Goal: Task Accomplishment & Management: Use online tool/utility

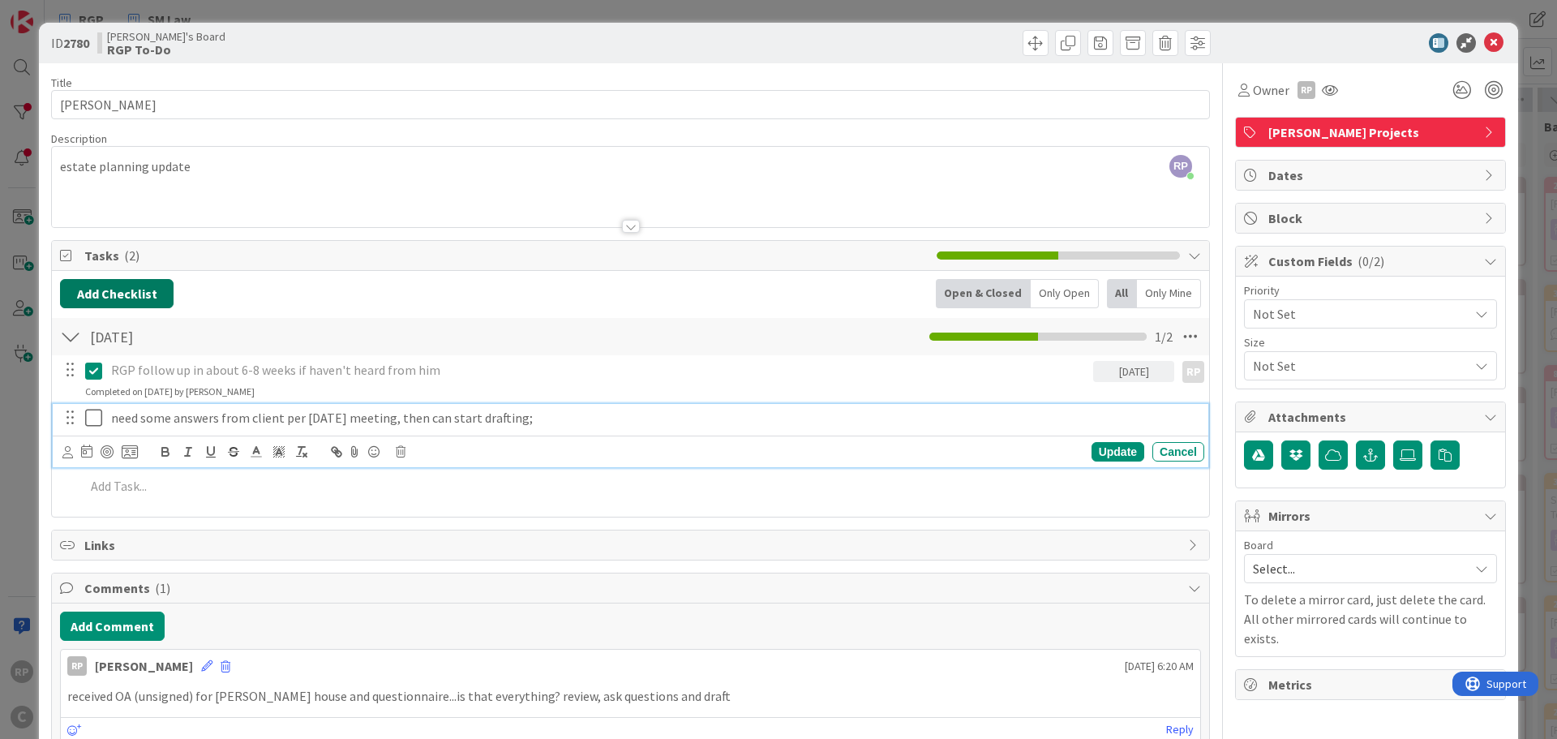
click at [144, 293] on button "Add Checklist" at bounding box center [117, 293] width 114 height 29
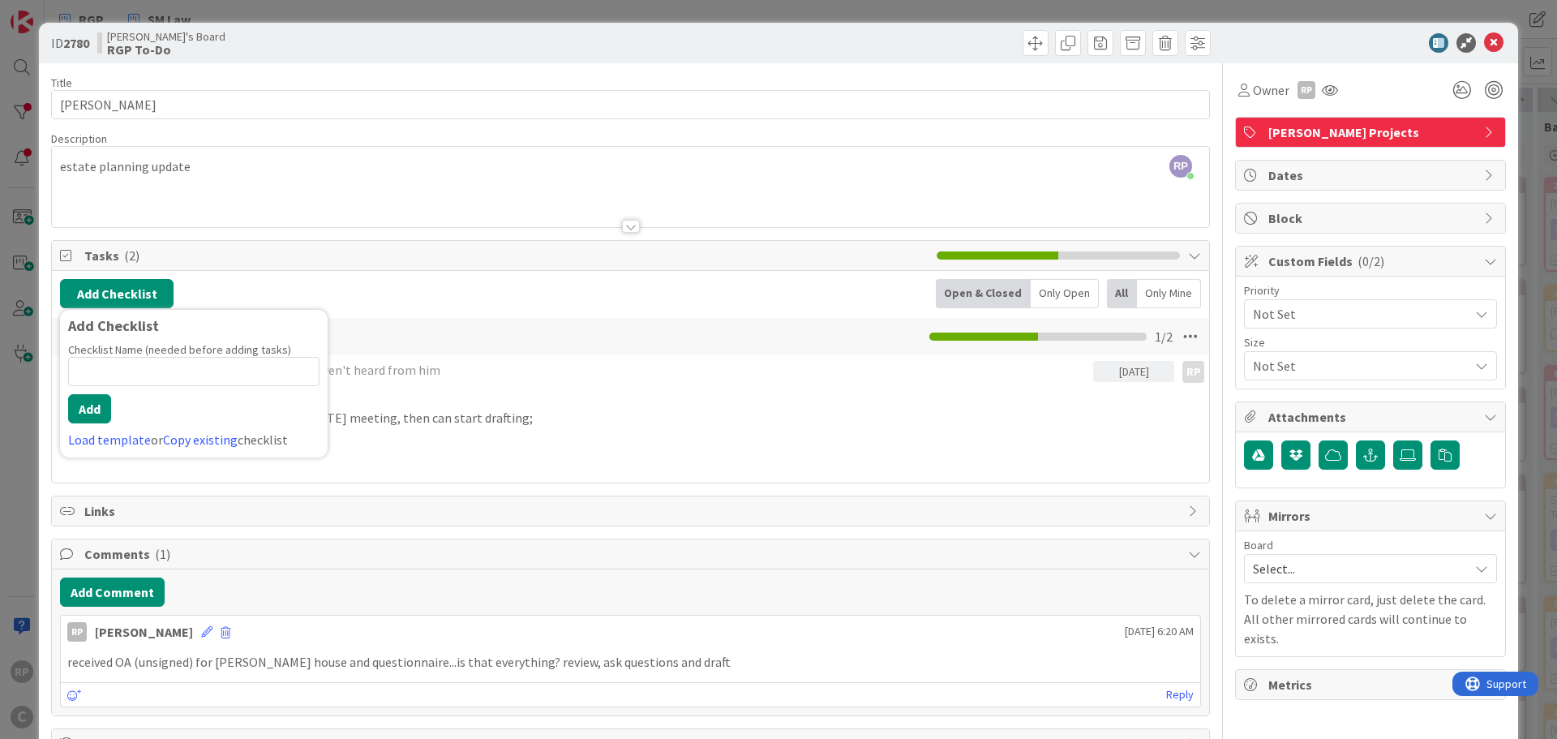
click at [435, 305] on div "Add Checklist Add Checklist Checklist Name (needed before adding tasks) 0 / 64 …" at bounding box center [630, 293] width 1141 height 29
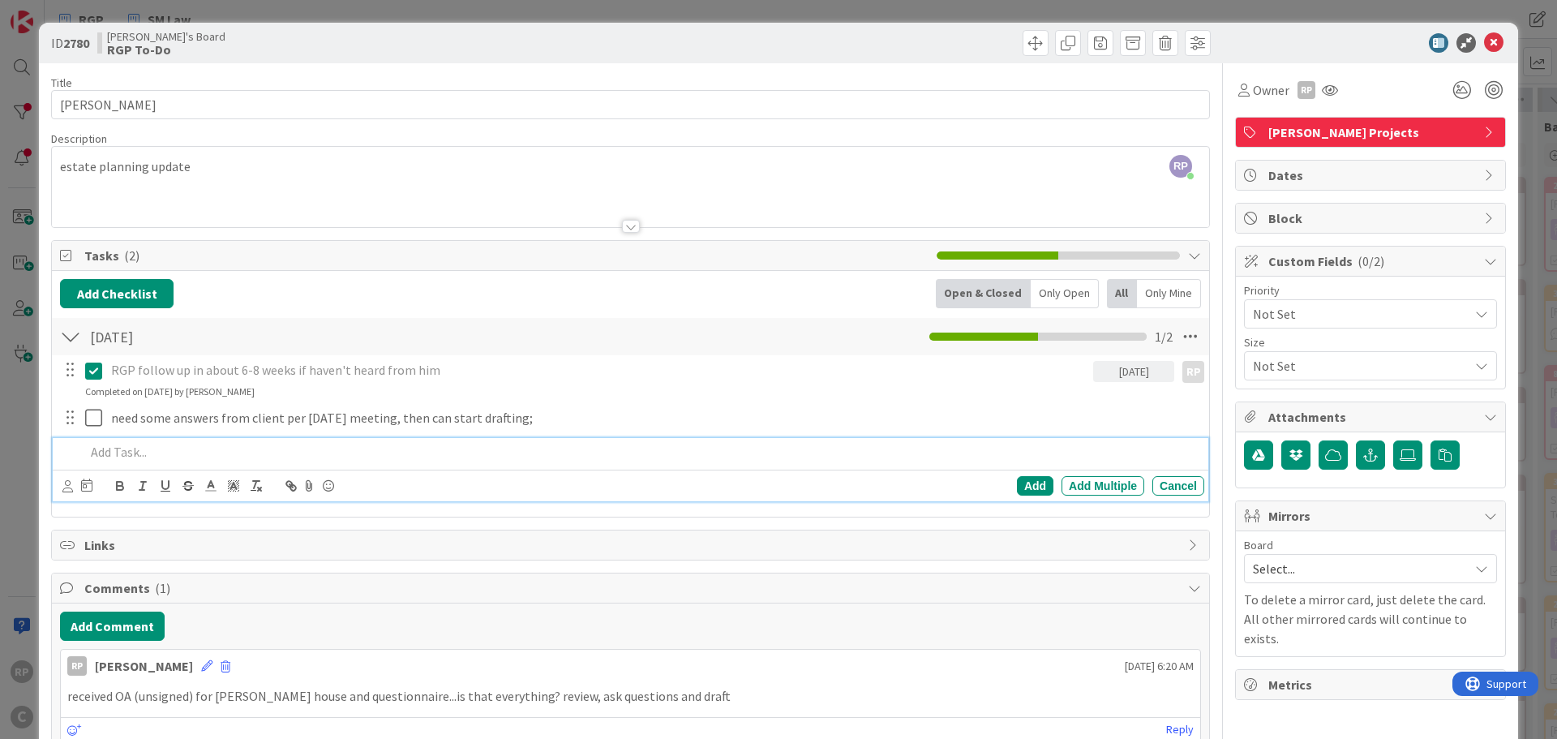
click at [118, 455] on p at bounding box center [641, 452] width 1112 height 19
click at [57, 488] on div "Add Add Multiple Cancel" at bounding box center [630, 485] width 1155 height 32
click at [73, 492] on div at bounding box center [77, 485] width 30 height 19
click at [69, 492] on div at bounding box center [67, 486] width 11 height 18
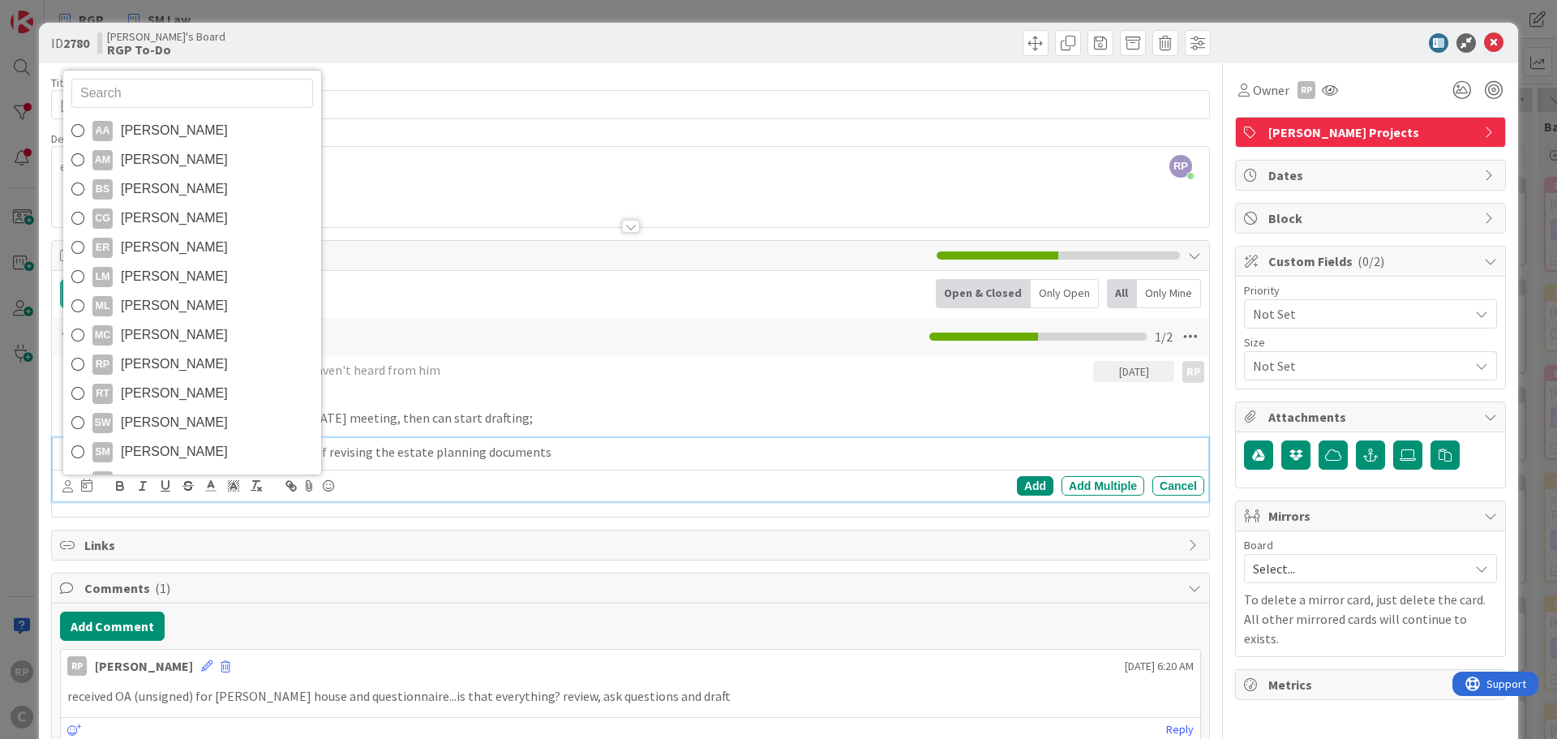
click at [131, 393] on span "[PERSON_NAME]" at bounding box center [174, 393] width 107 height 24
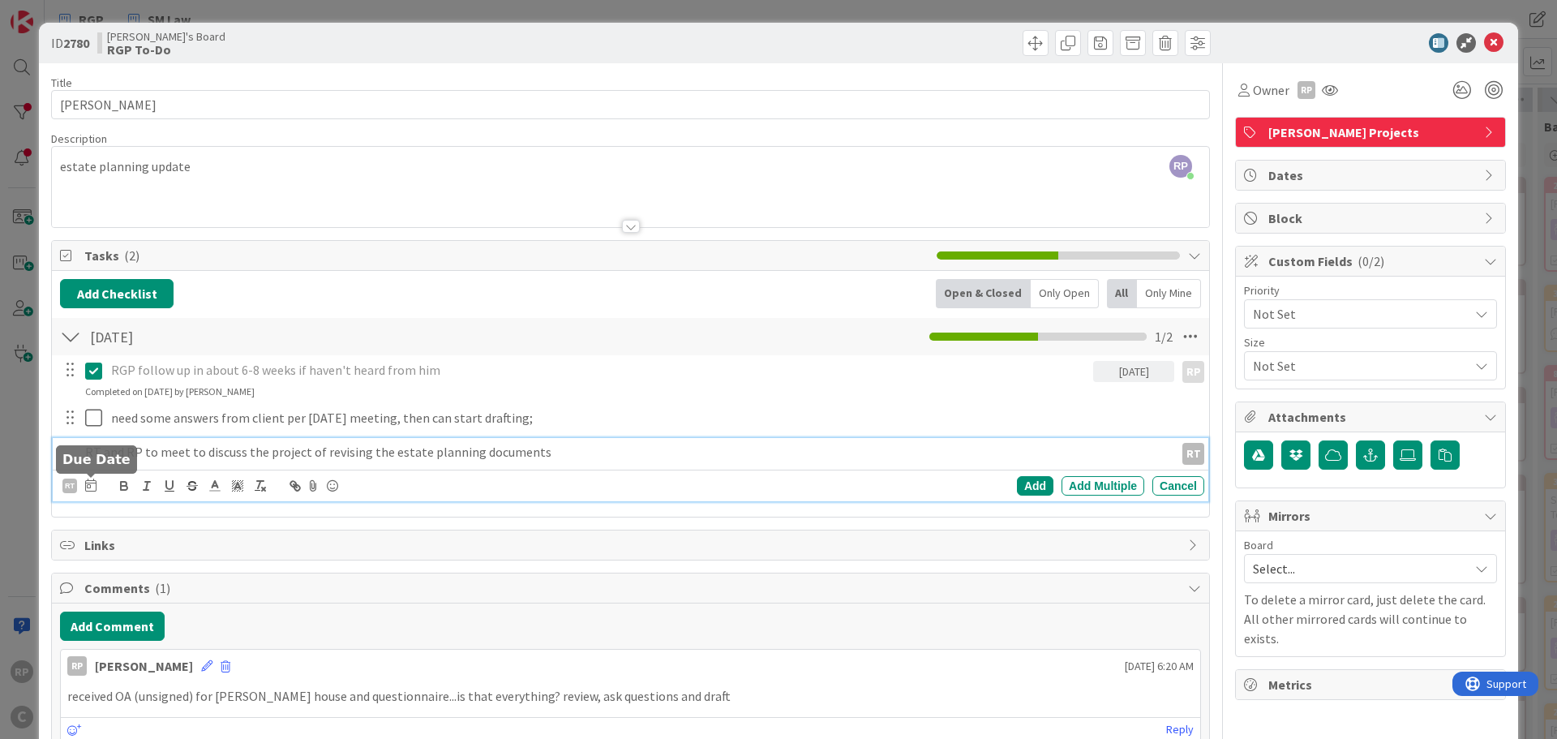
click at [91, 483] on icon at bounding box center [90, 484] width 11 height 13
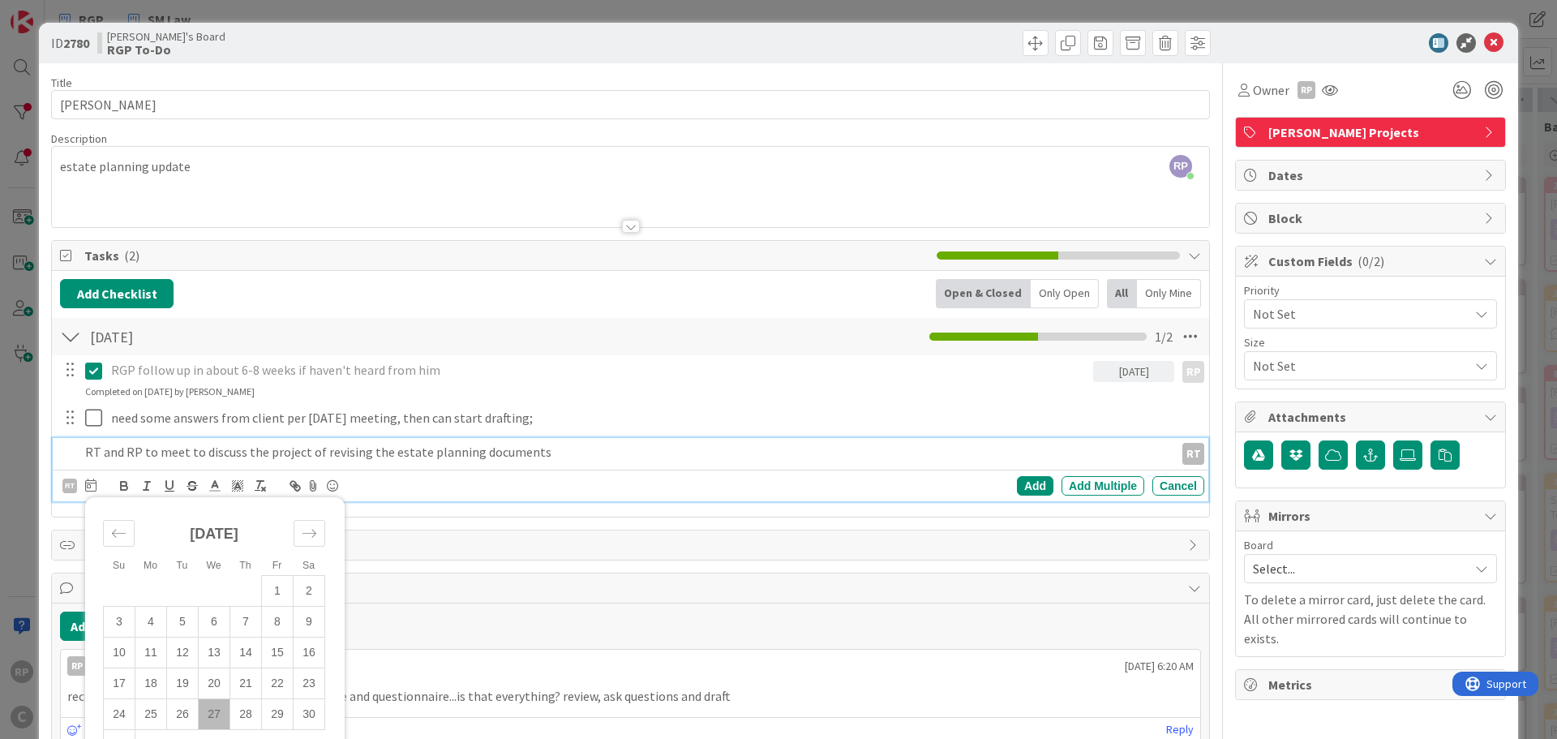
click at [315, 521] on div "Move forward to switch to the next month." at bounding box center [309, 533] width 32 height 27
click at [281, 581] on td "5" at bounding box center [278, 591] width 32 height 31
click at [1020, 487] on div "Add" at bounding box center [1035, 485] width 36 height 19
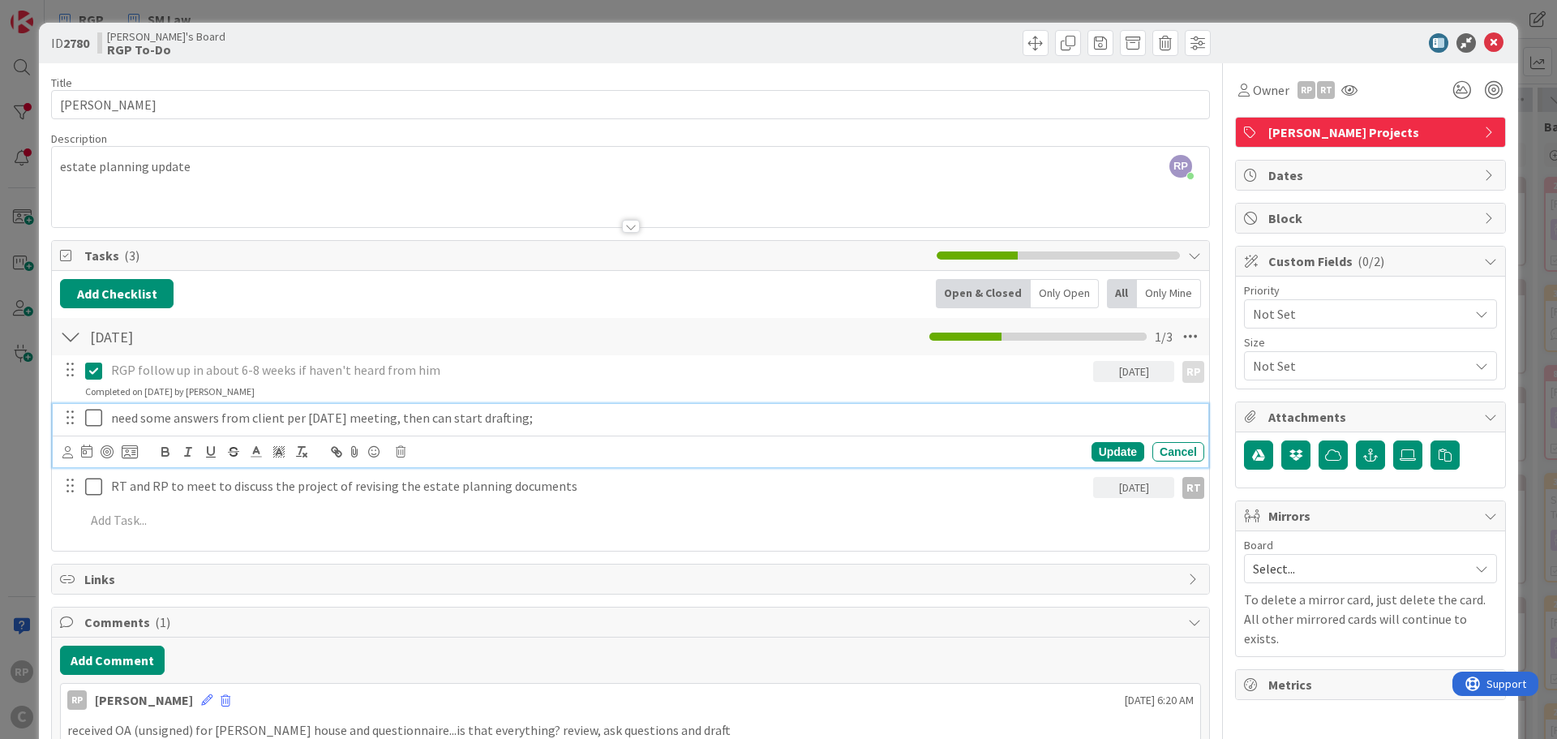
click at [102, 418] on icon at bounding box center [97, 417] width 24 height 19
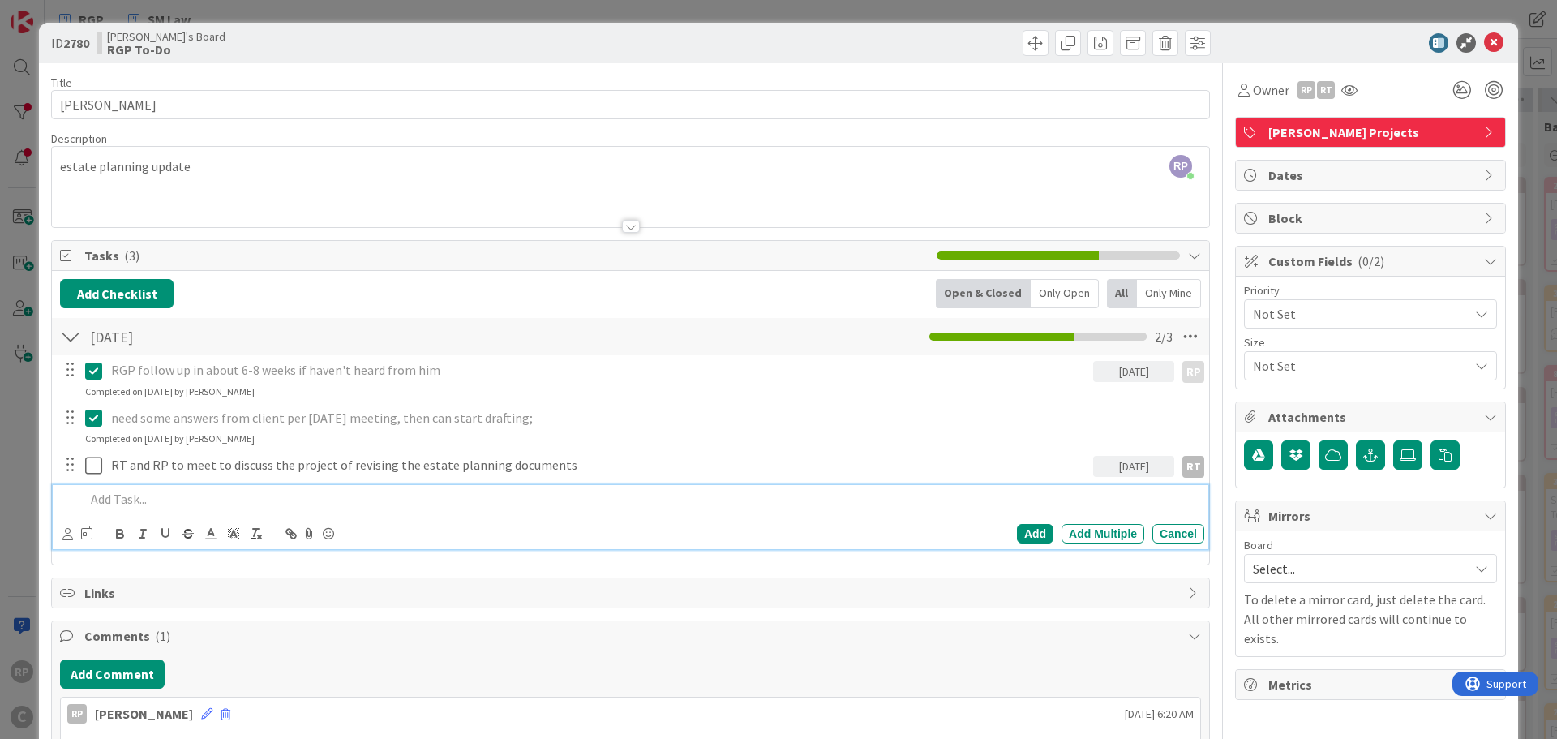
click at [125, 505] on p at bounding box center [641, 499] width 1112 height 19
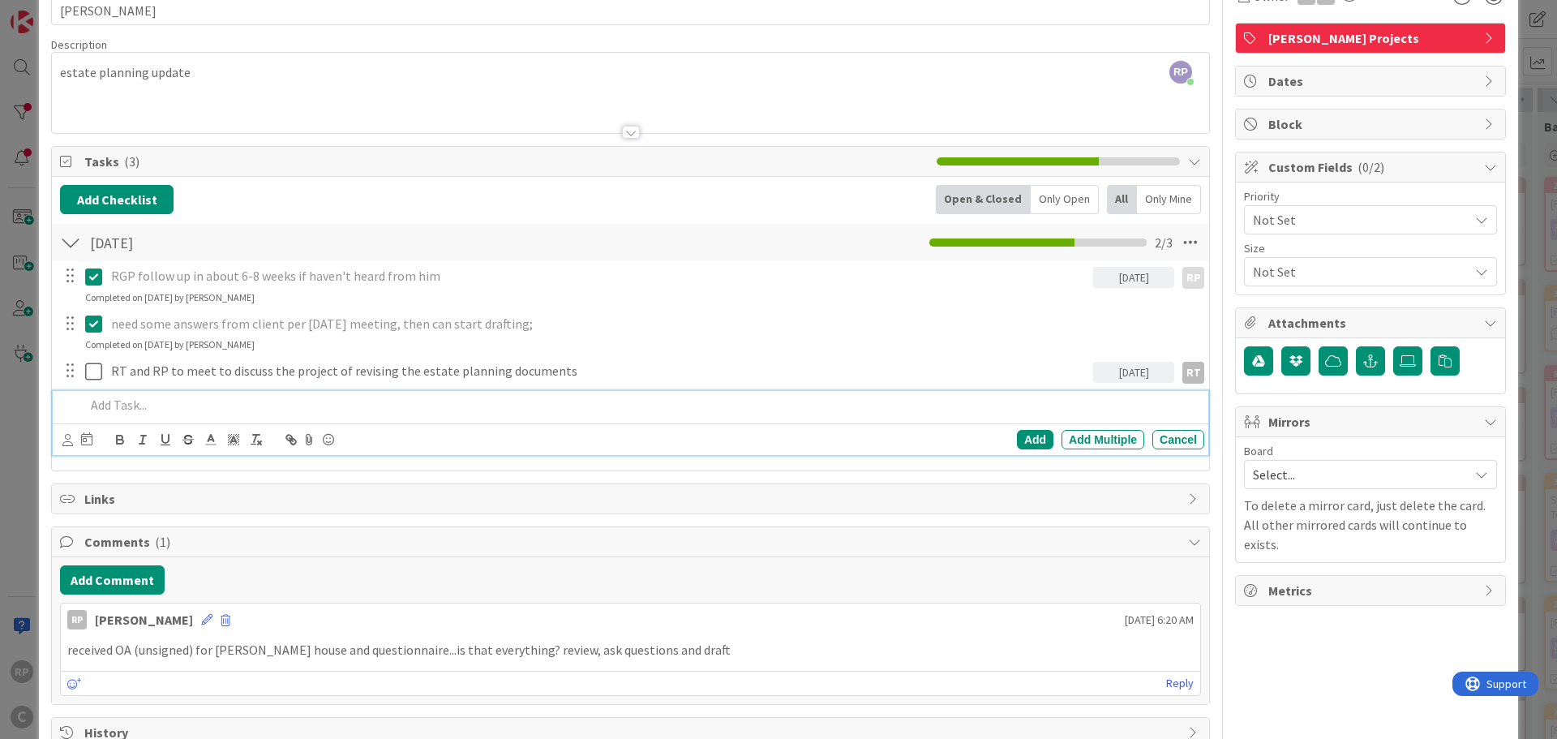
scroll to position [138, 0]
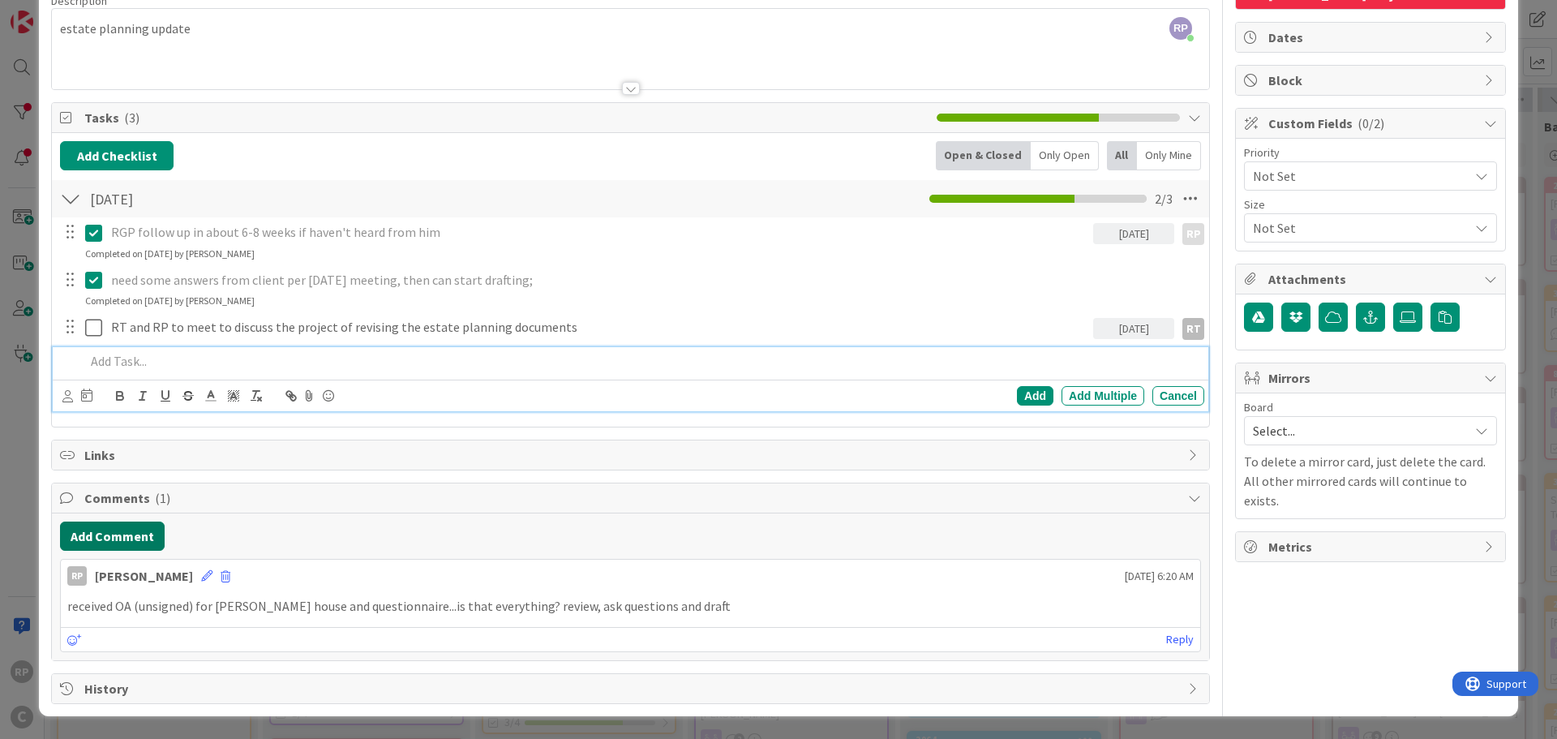
click at [122, 536] on button "Add Comment" at bounding box center [112, 535] width 105 height 29
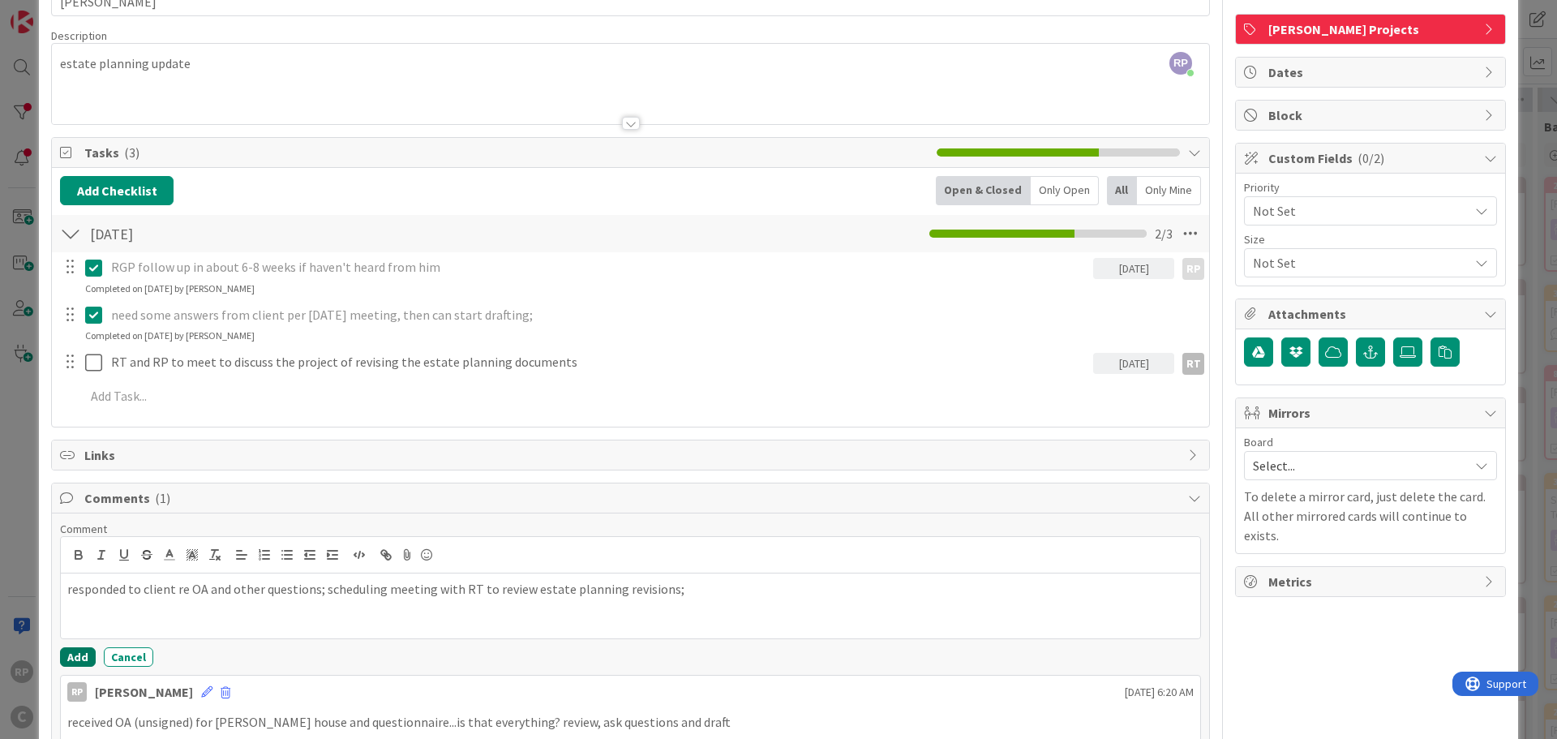
click at [68, 660] on button "Add" at bounding box center [78, 656] width 36 height 19
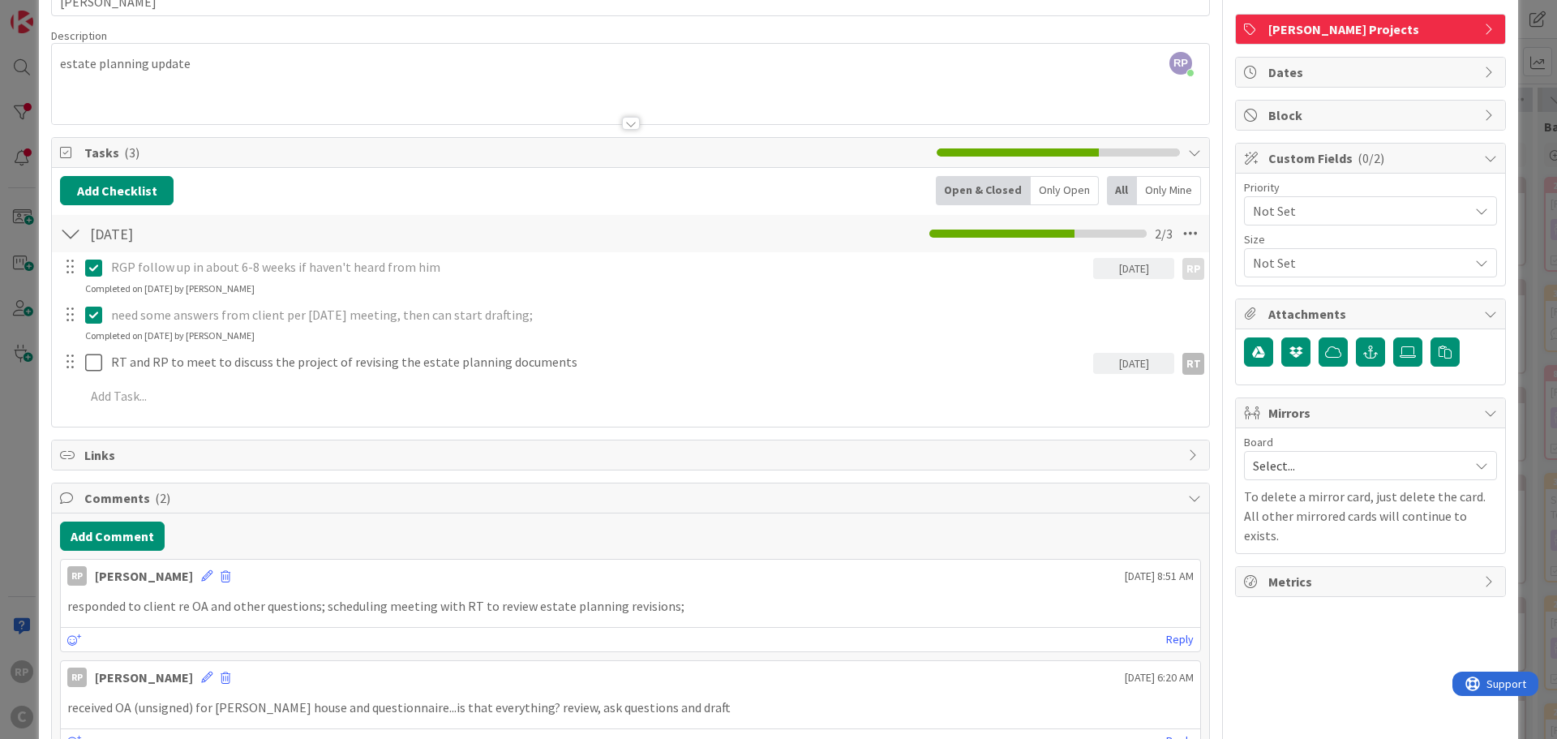
click at [1293, 469] on span "Select..." at bounding box center [1357, 465] width 208 height 23
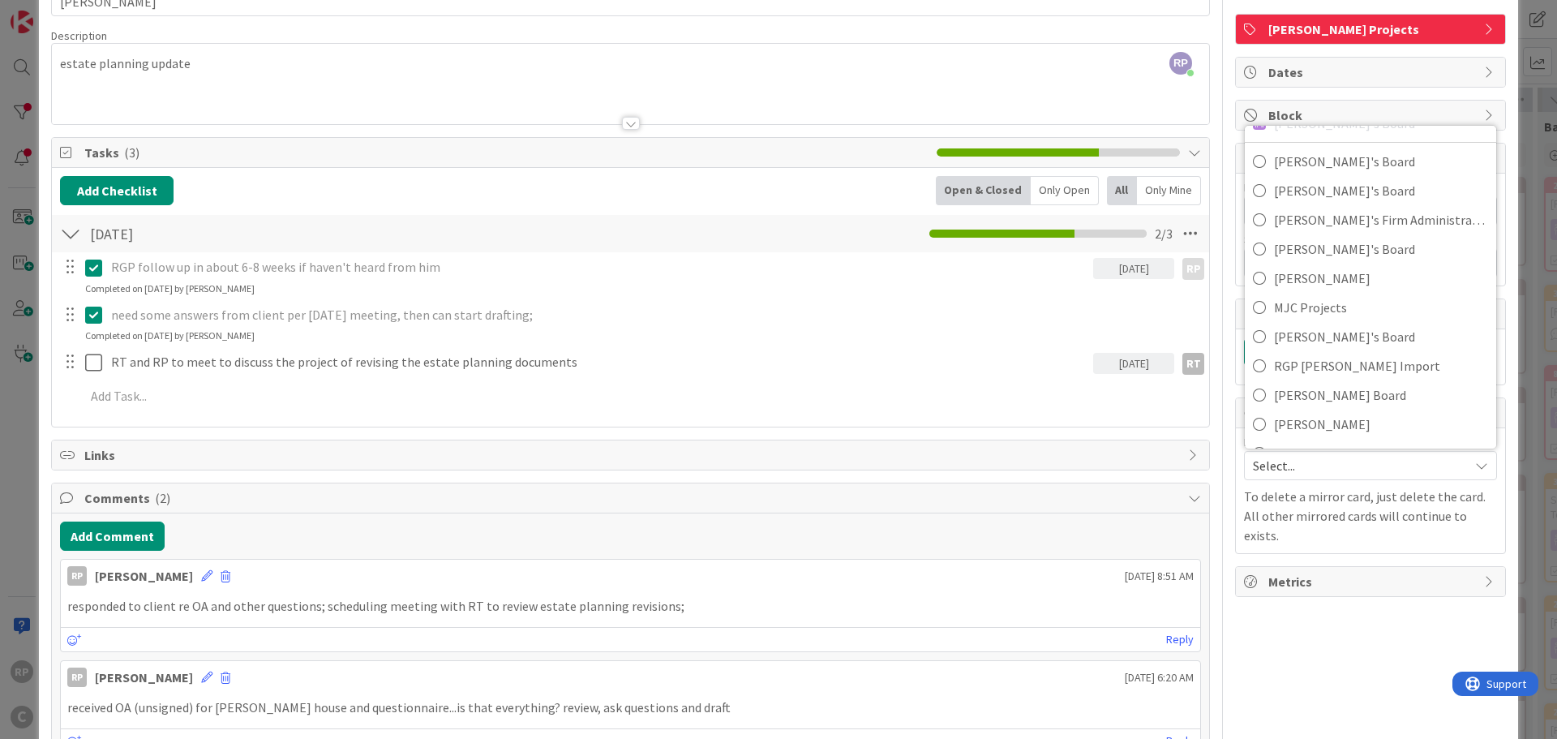
scroll to position [108, 0]
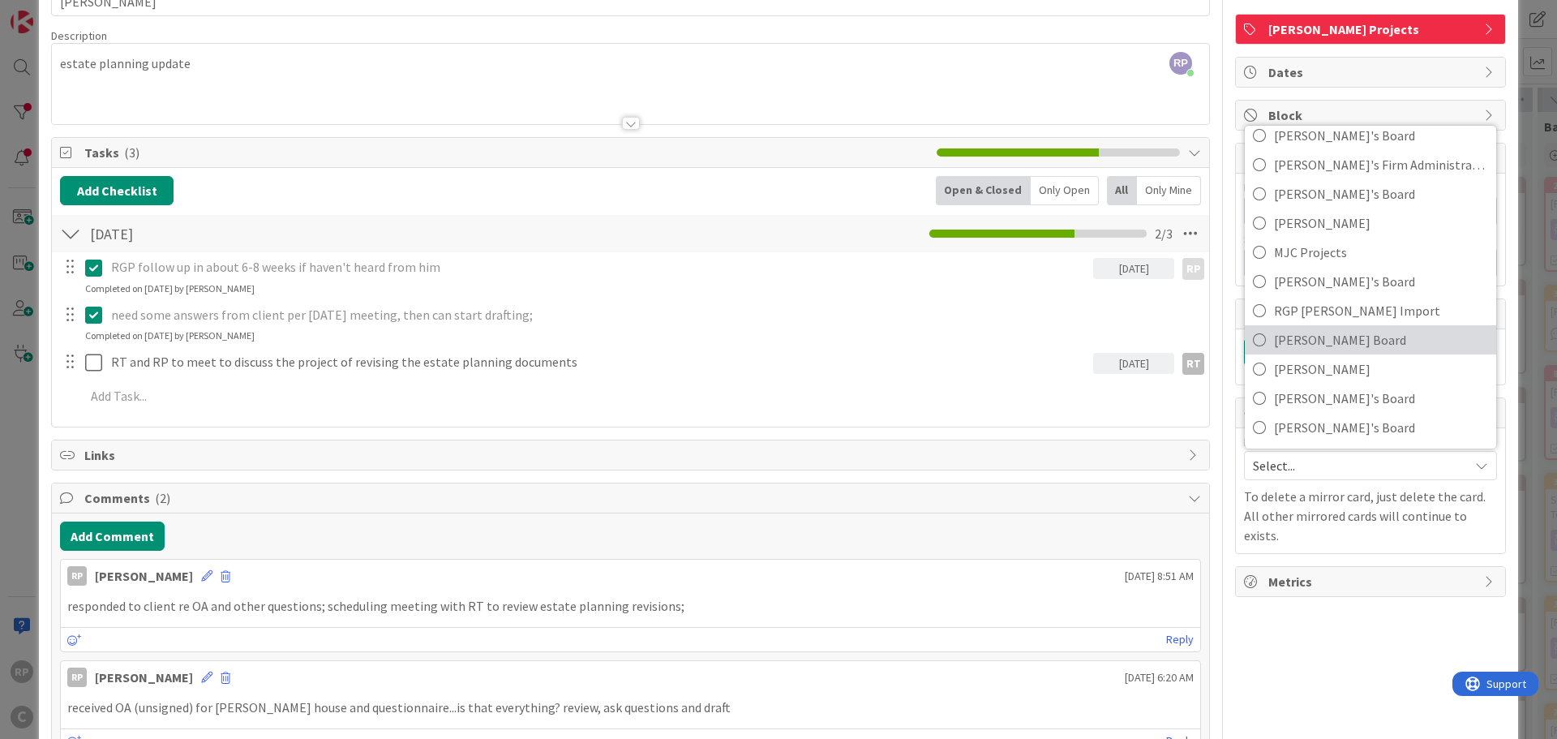
click at [1315, 346] on span "[PERSON_NAME] Board" at bounding box center [1381, 340] width 214 height 24
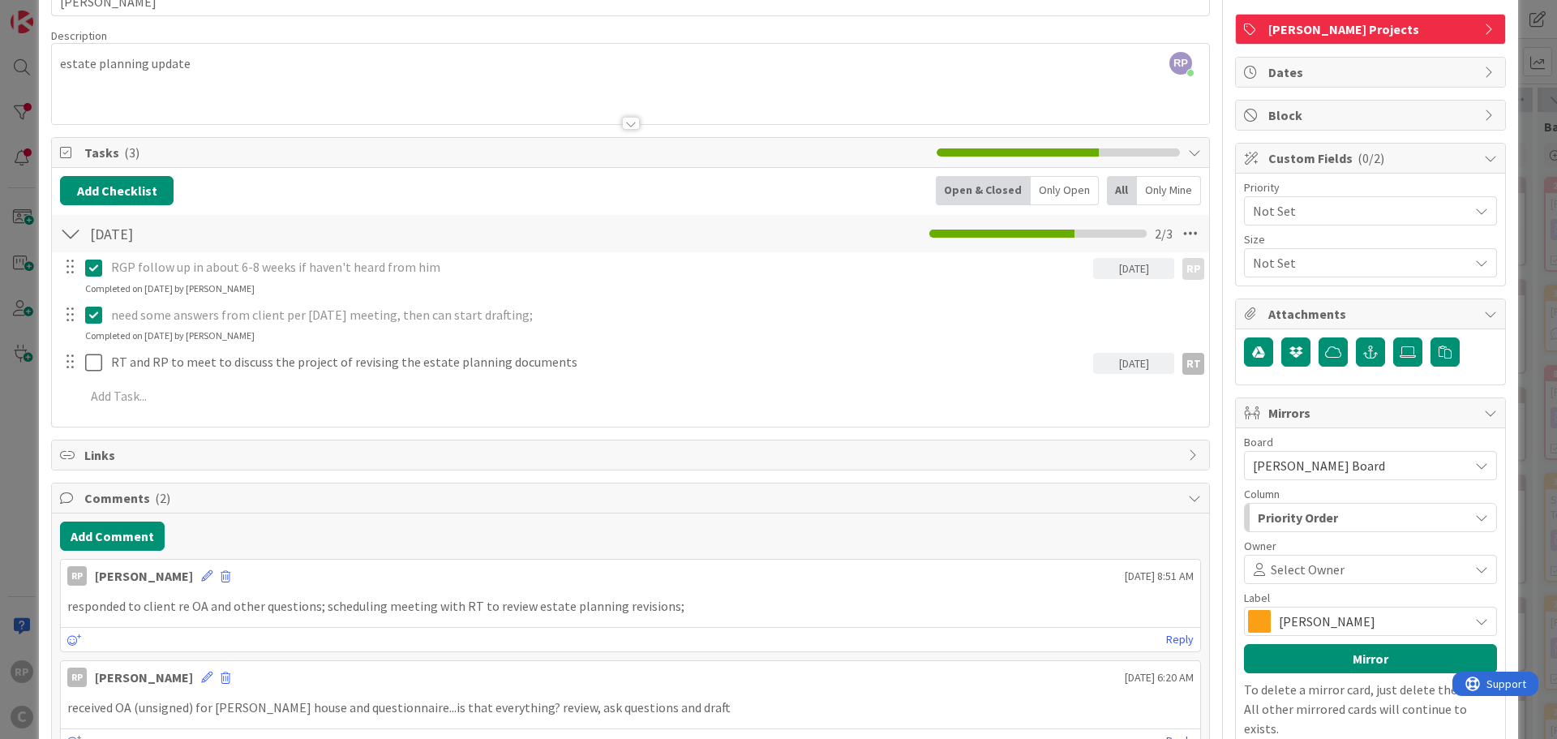
click at [1311, 565] on span "Select Owner" at bounding box center [1307, 568] width 74 height 19
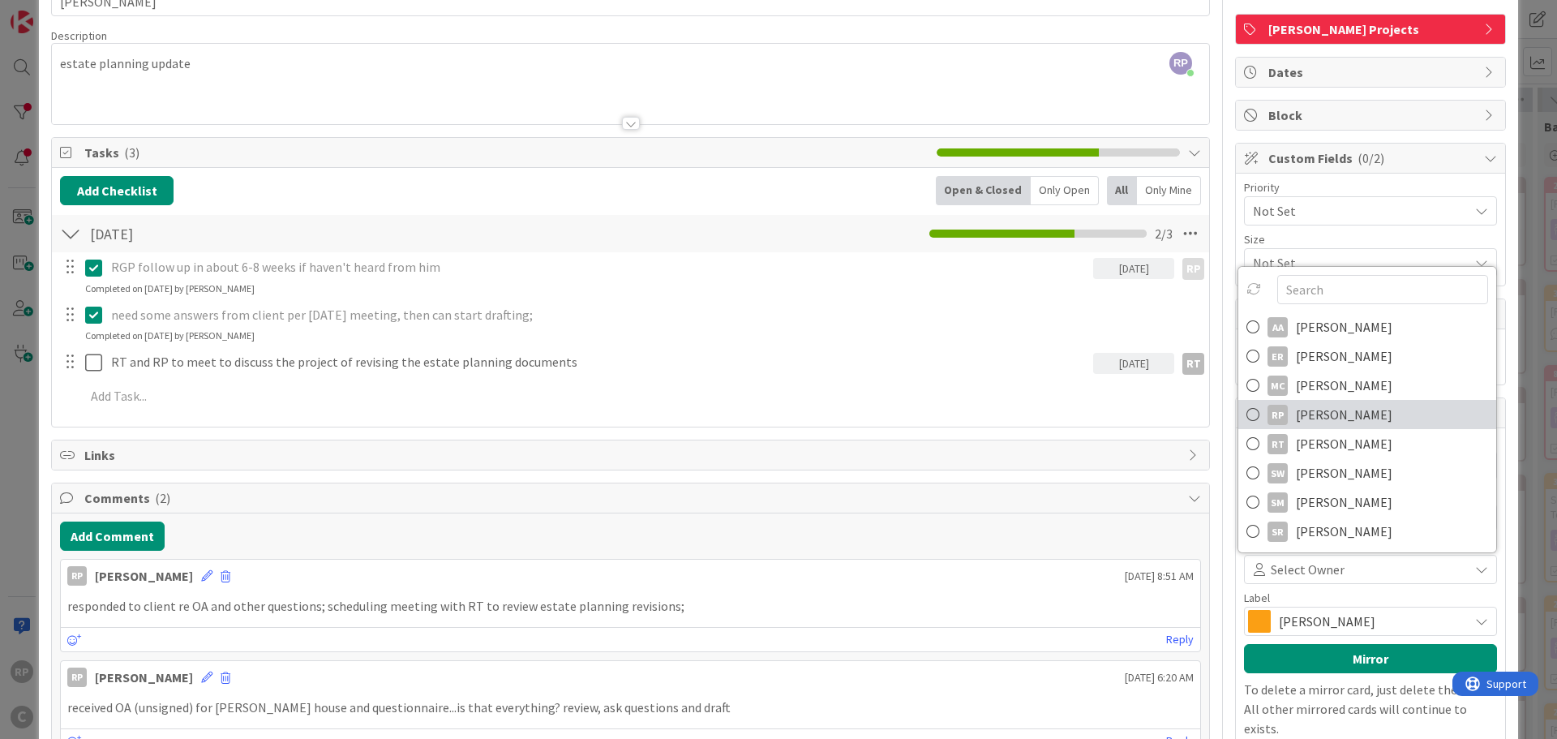
click at [1352, 419] on span "[PERSON_NAME]" at bounding box center [1344, 414] width 96 height 24
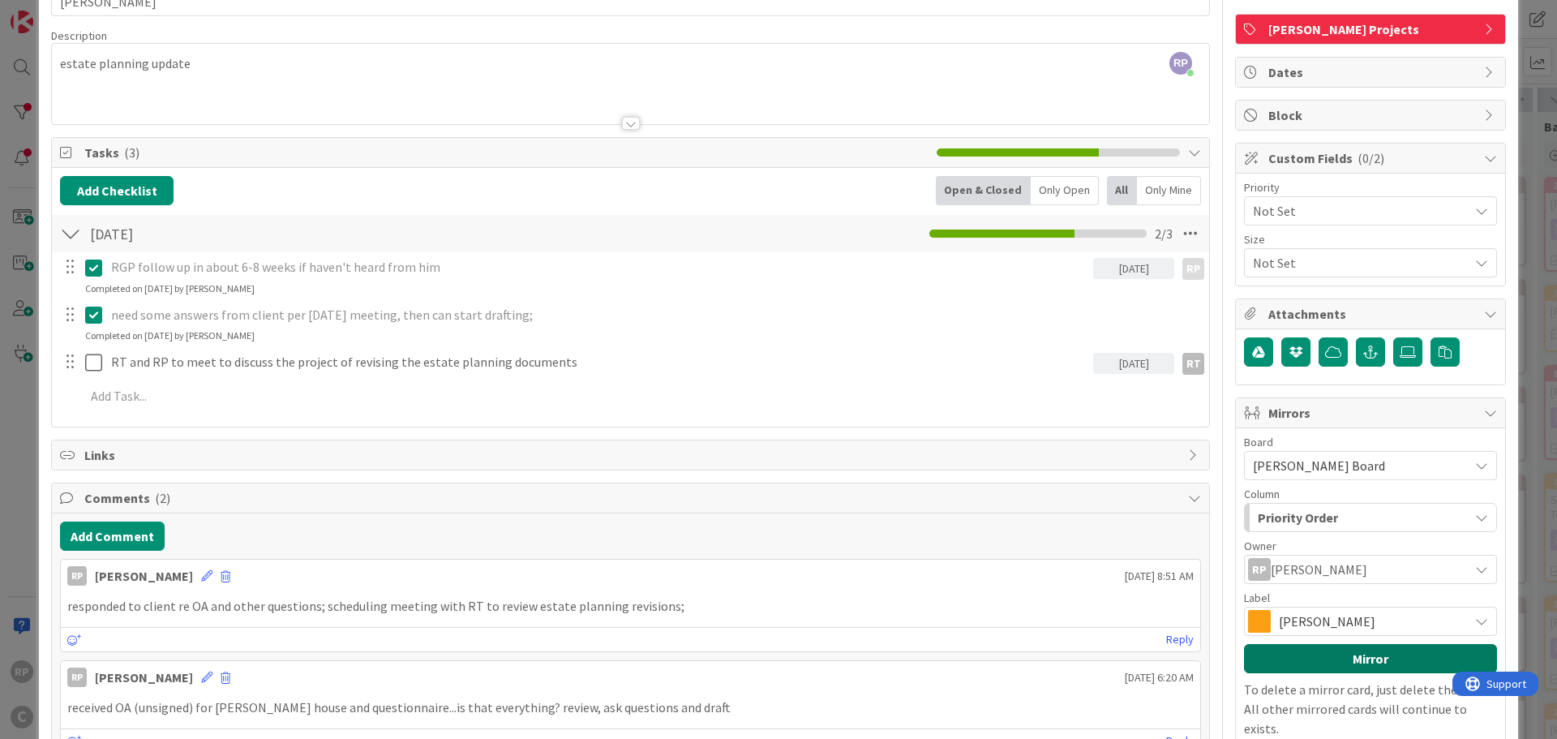
click at [1323, 658] on button "Mirror" at bounding box center [1370, 658] width 253 height 29
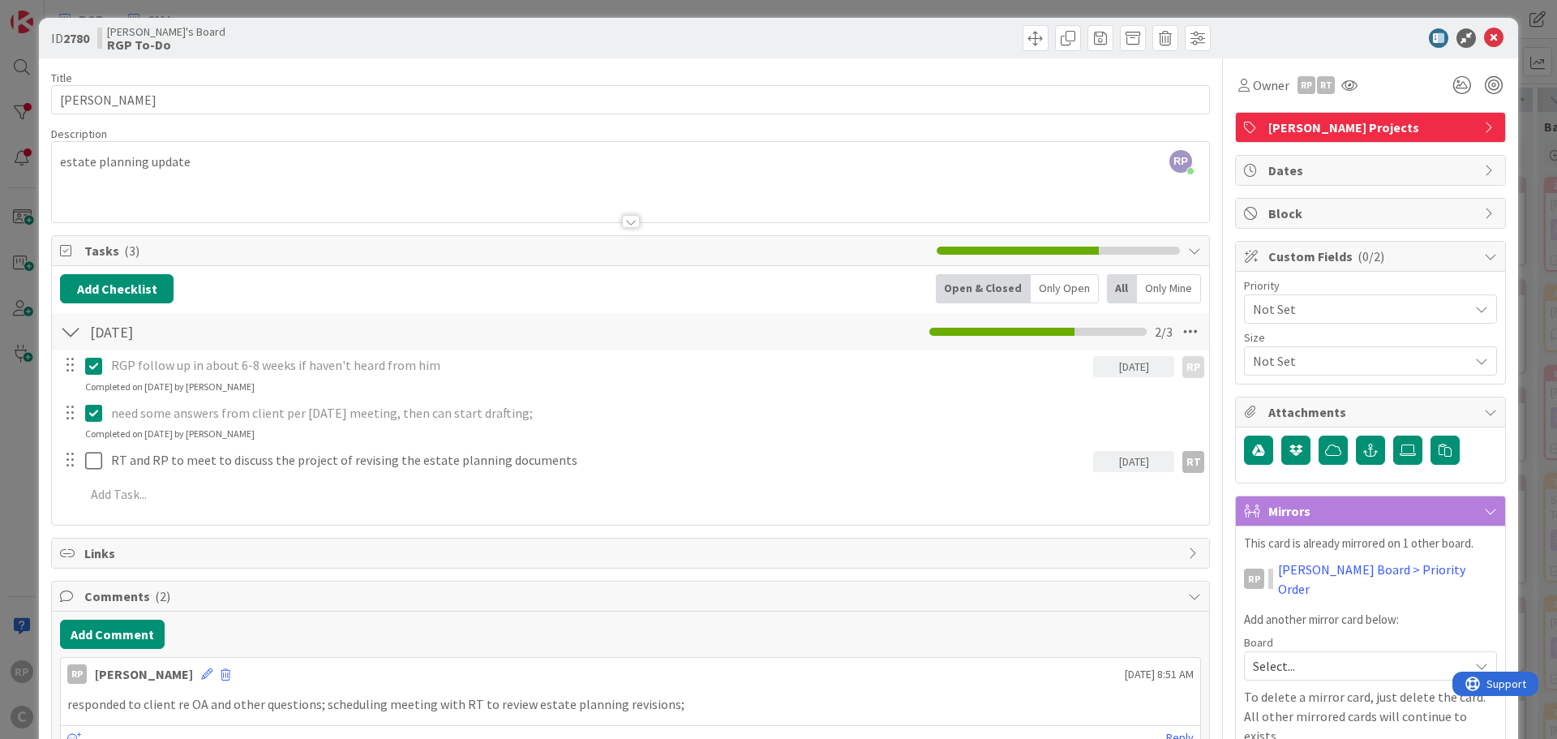
scroll to position [0, 0]
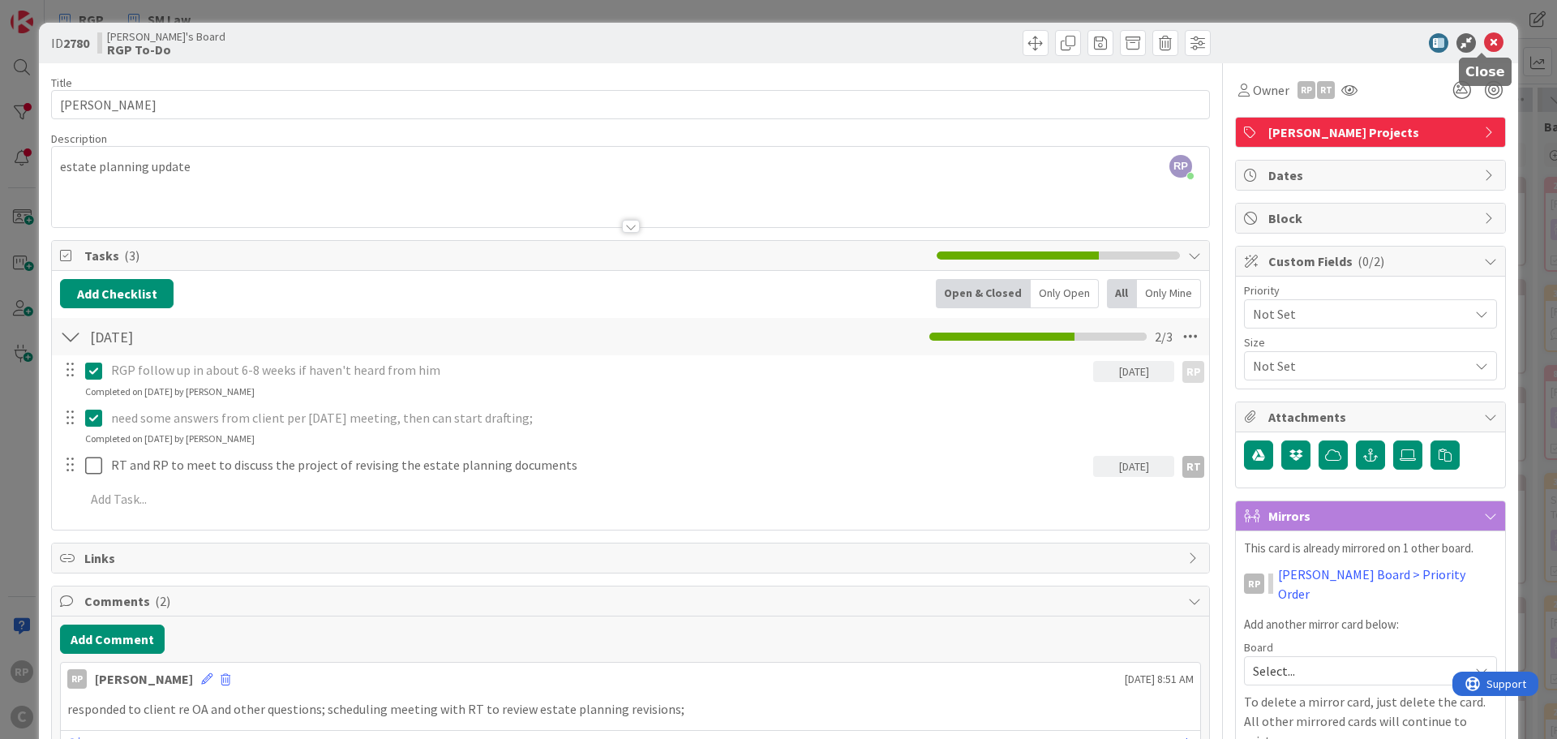
click at [1484, 42] on icon at bounding box center [1493, 42] width 19 height 19
